Goal: Transaction & Acquisition: Purchase product/service

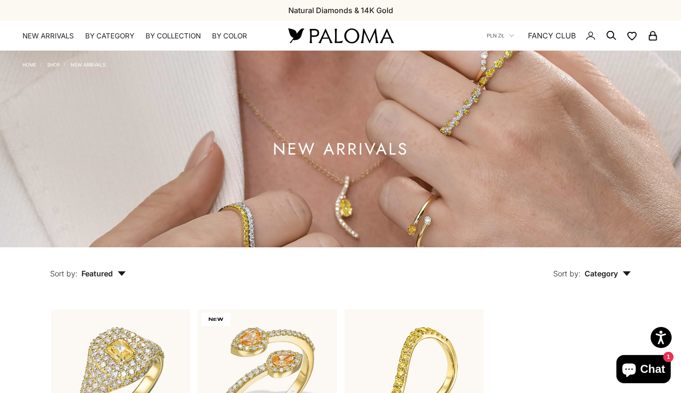
scroll to position [140, 0]
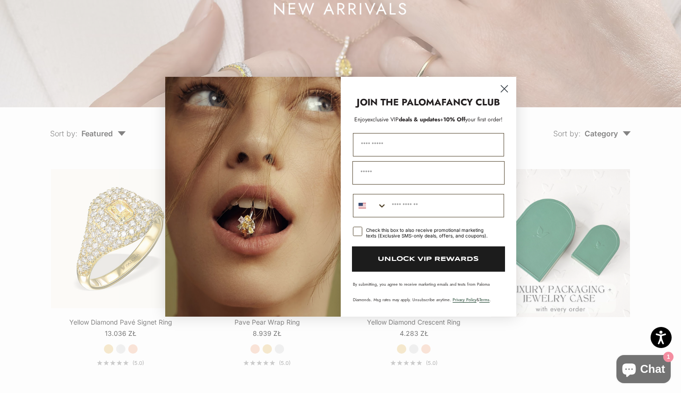
click at [503, 89] on icon "Close dialog" at bounding box center [504, 88] width 7 height 7
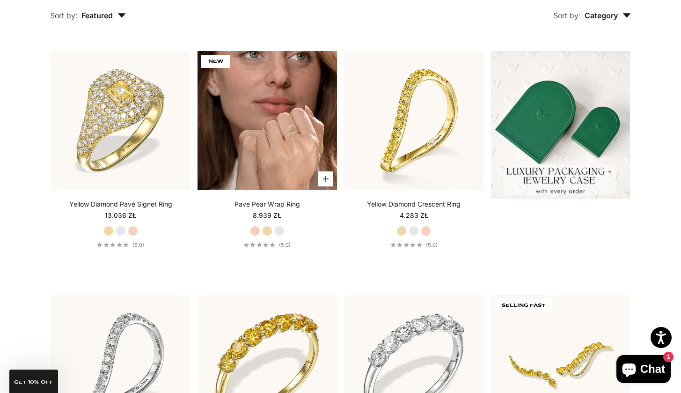
scroll to position [0, 0]
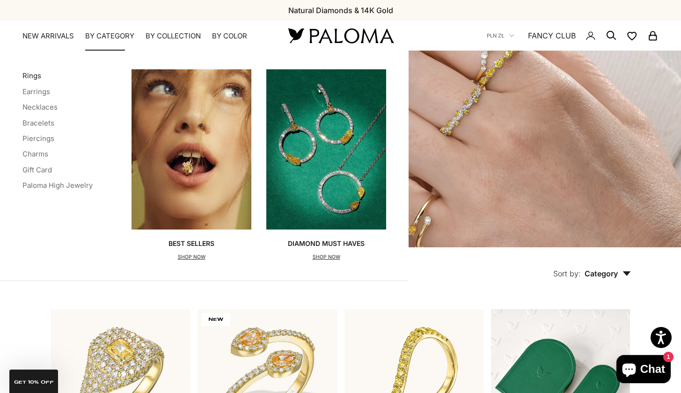
click at [35, 72] on link "Rings" at bounding box center [31, 75] width 19 height 9
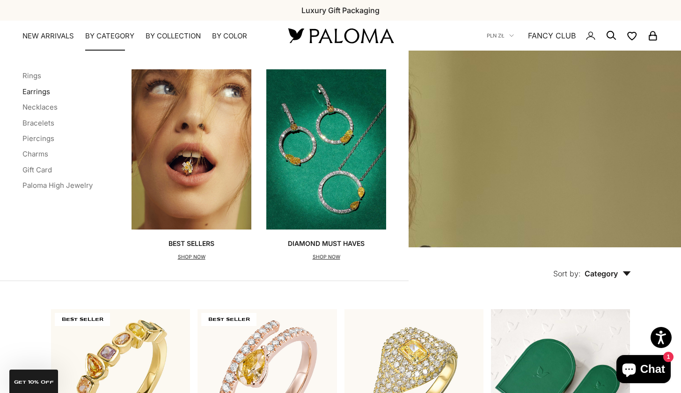
click at [43, 94] on link "Earrings" at bounding box center [36, 91] width 28 height 9
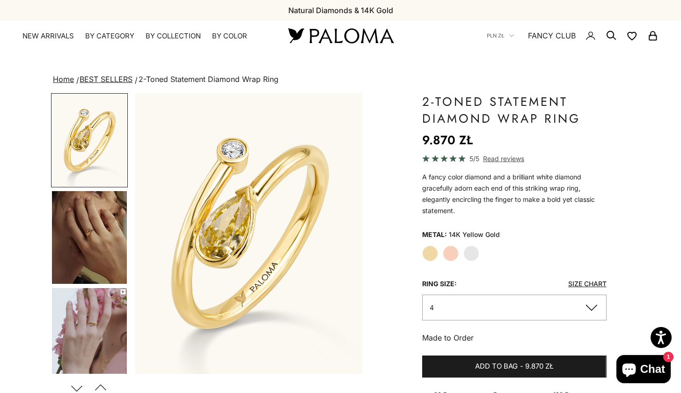
click at [455, 255] on label "Rose Gold" at bounding box center [451, 253] width 16 height 16
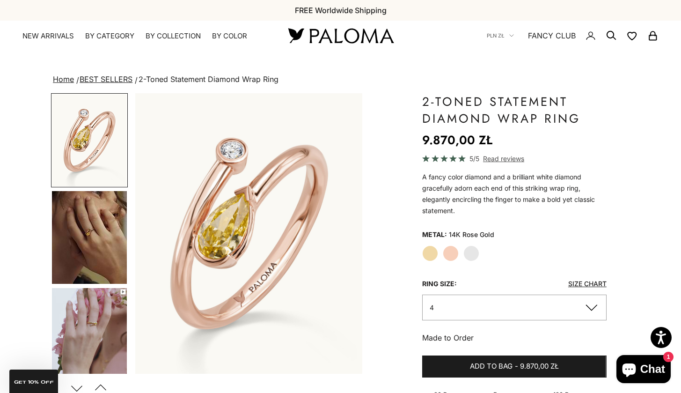
click at [471, 253] on label "White Gold" at bounding box center [471, 253] width 16 height 16
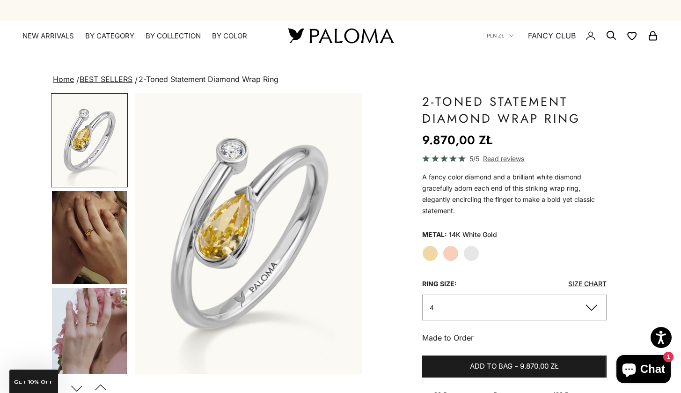
click at [434, 253] on label "Yellow Gold" at bounding box center [430, 253] width 16 height 16
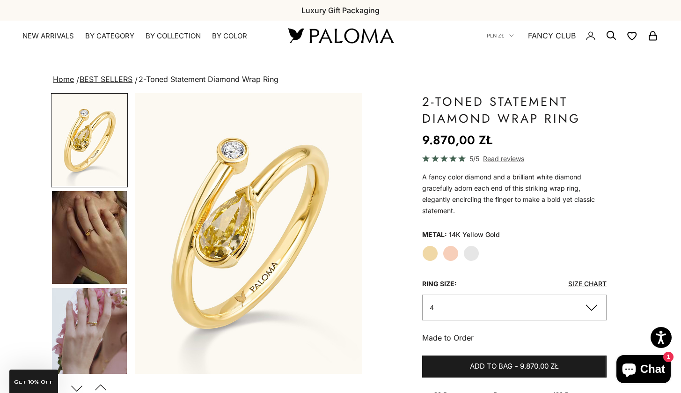
click at [477, 252] on label "White Gold" at bounding box center [471, 253] width 16 height 16
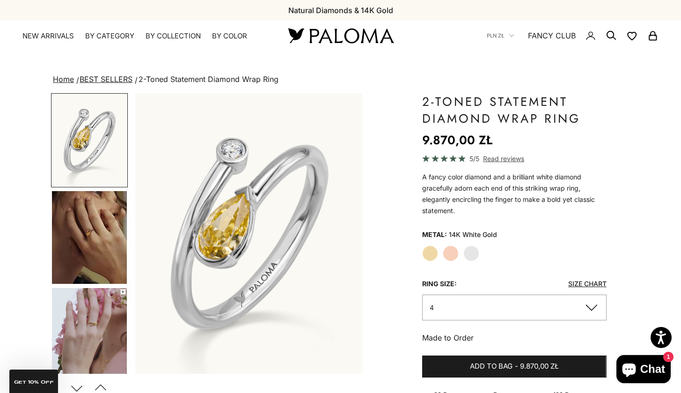
click at [433, 249] on label "Yellow Gold" at bounding box center [430, 253] width 16 height 16
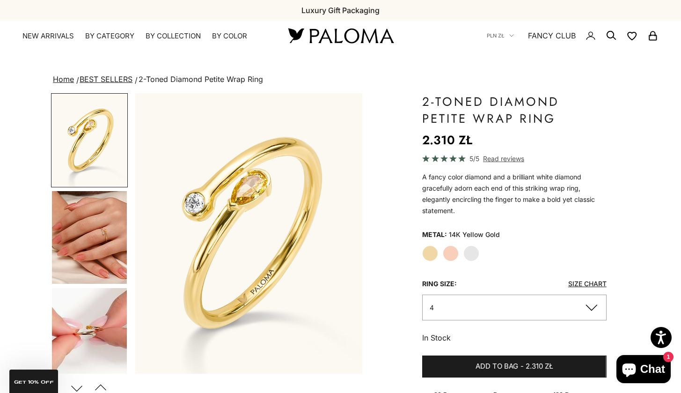
click at [100, 234] on img "Go to item 4" at bounding box center [89, 237] width 75 height 93
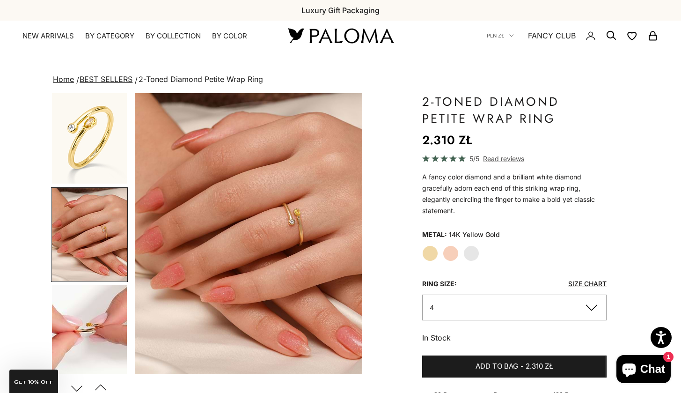
scroll to position [80, 0]
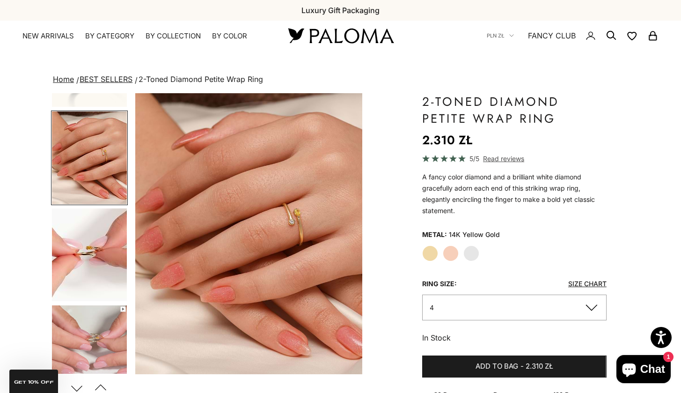
click at [100, 234] on img "Go to item 5" at bounding box center [89, 254] width 75 height 93
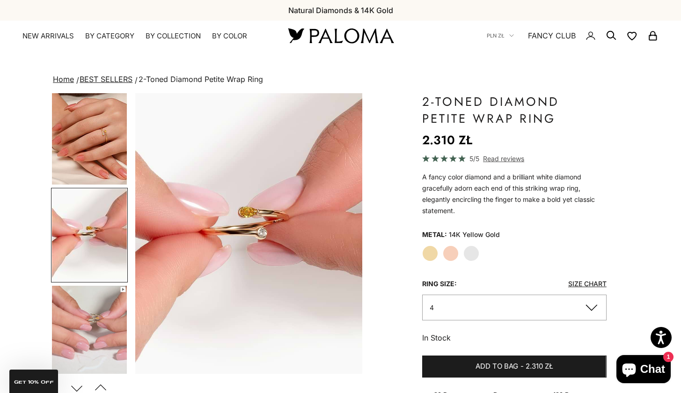
click at [103, 286] on img "Go to item 6" at bounding box center [89, 332] width 75 height 93
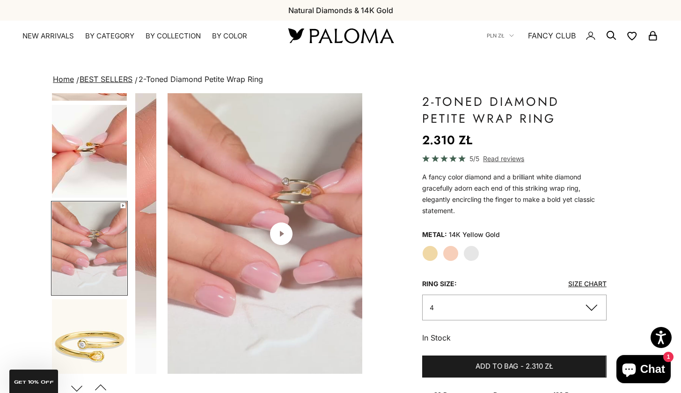
scroll to position [196, 0]
